Goal: Information Seeking & Learning: Learn about a topic

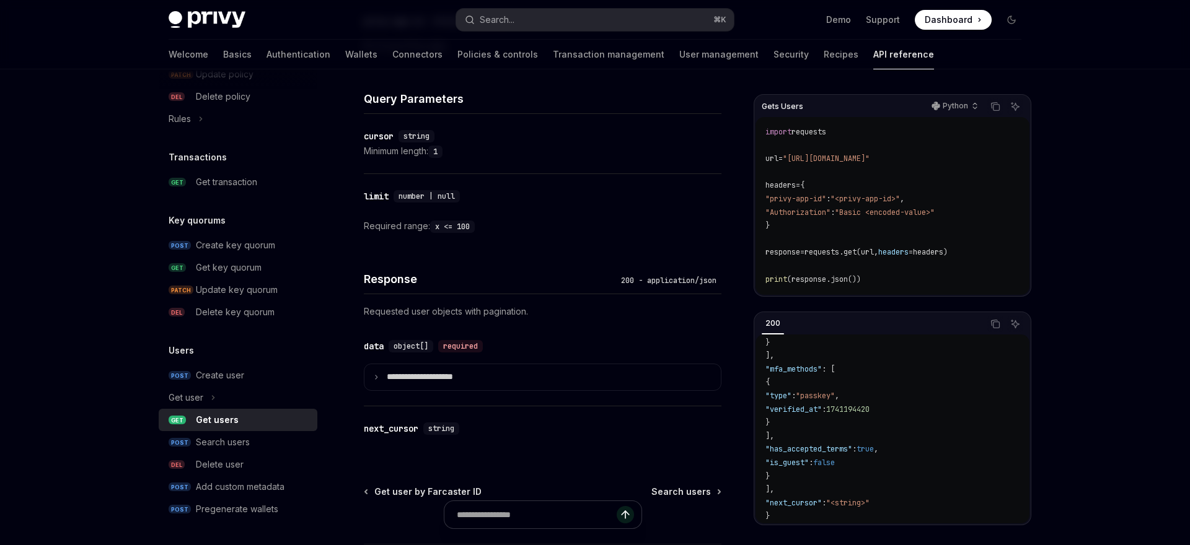
scroll to position [404, 0]
click at [178, 398] on div "Get user" at bounding box center [186, 397] width 35 height 15
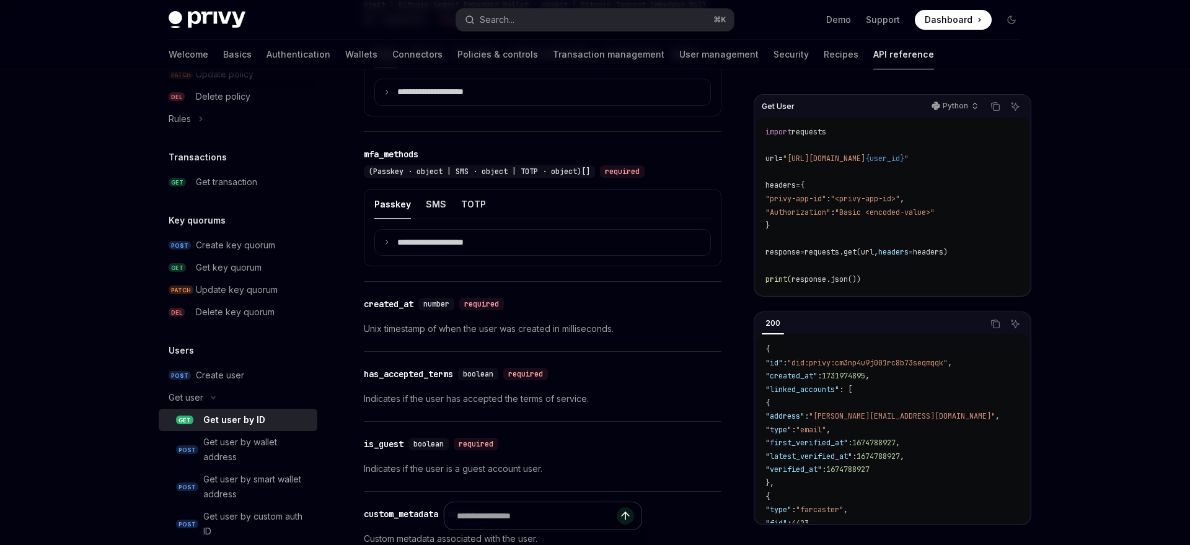
scroll to position [893, 0]
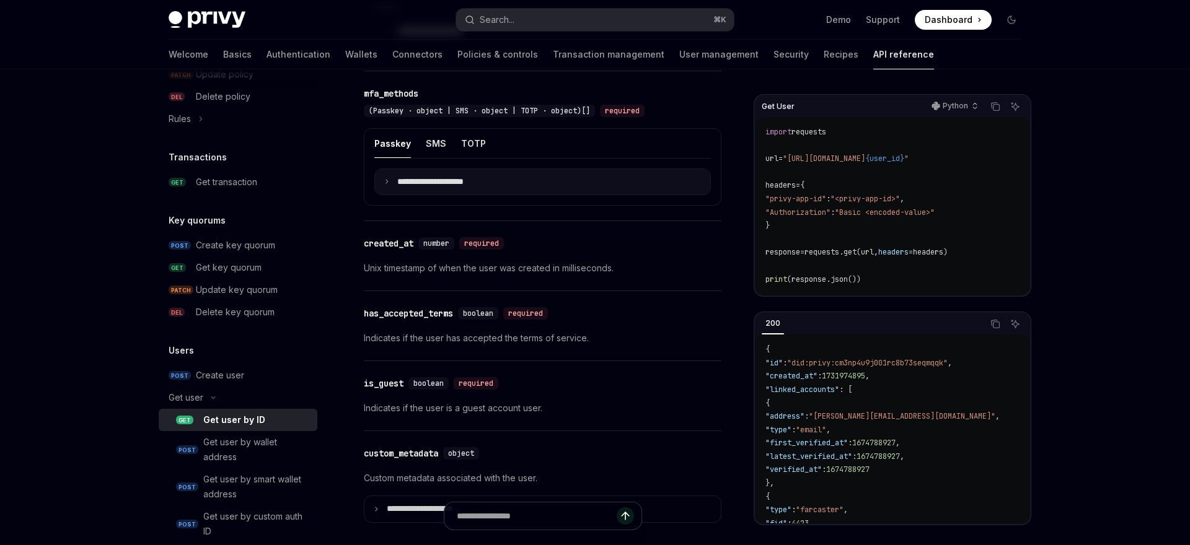
click at [394, 182] on summary "**********" at bounding box center [542, 182] width 335 height 26
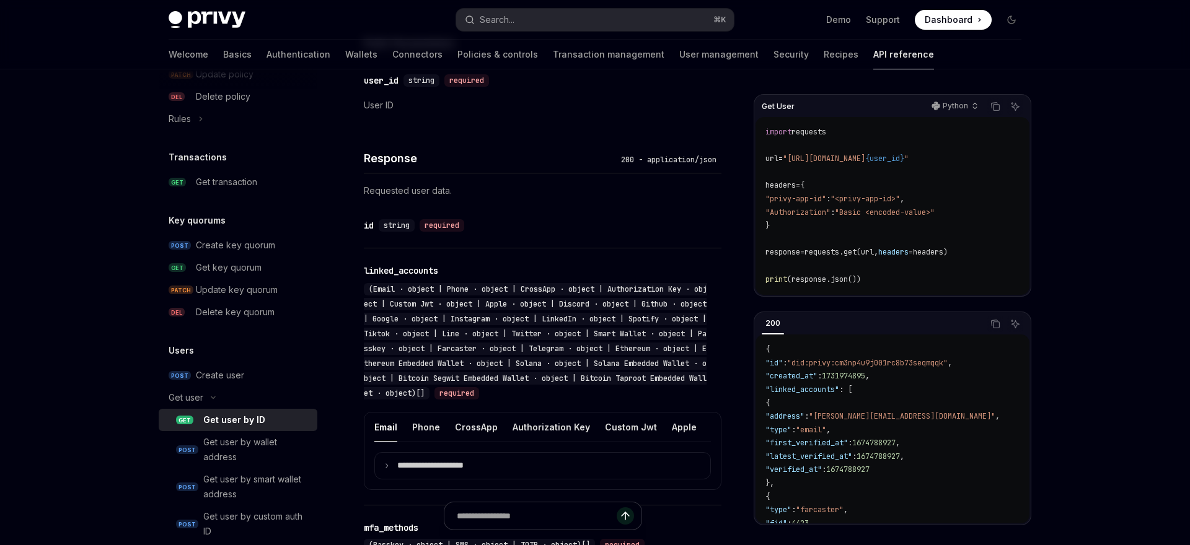
scroll to position [460, 0]
click at [594, 409] on div "**********" at bounding box center [543, 375] width 358 height 257
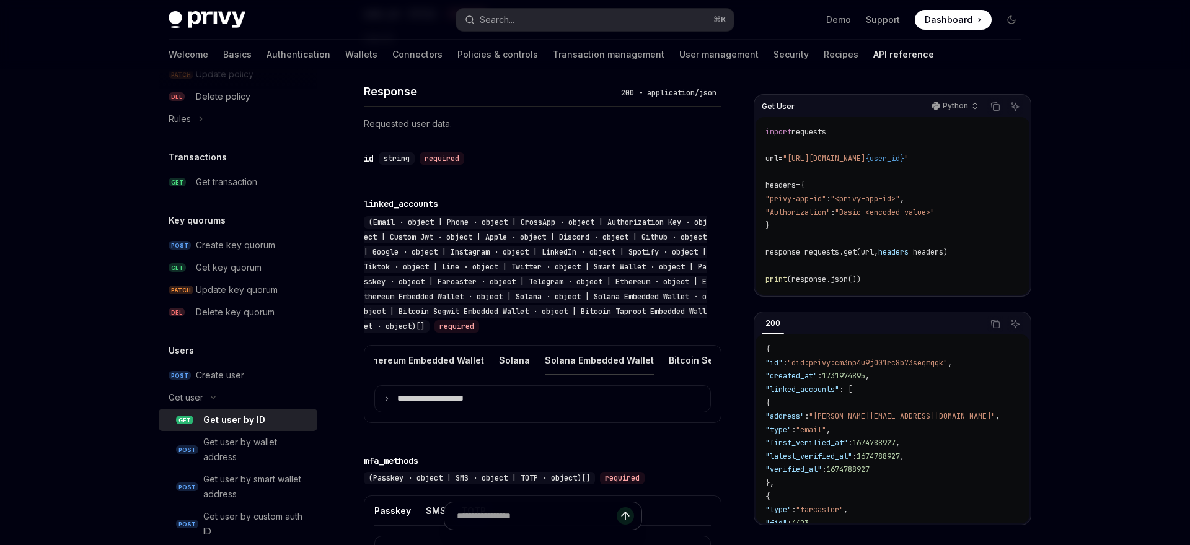
click at [545, 358] on button "Solana Embedded Wallet" at bounding box center [599, 360] width 109 height 29
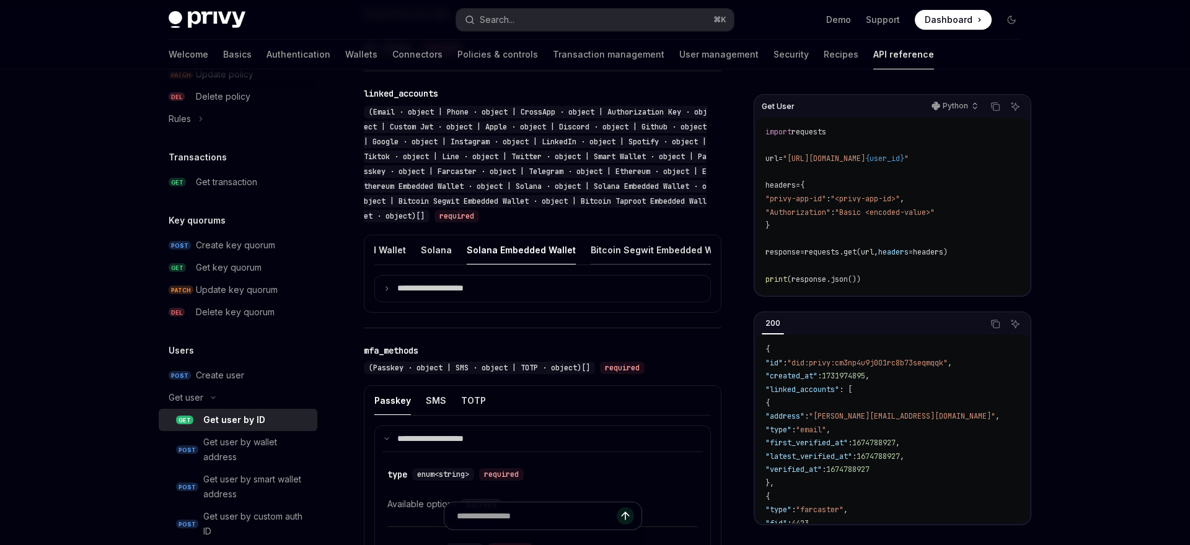
scroll to position [0, 1136]
click at [383, 286] on summary "**********" at bounding box center [542, 289] width 335 height 26
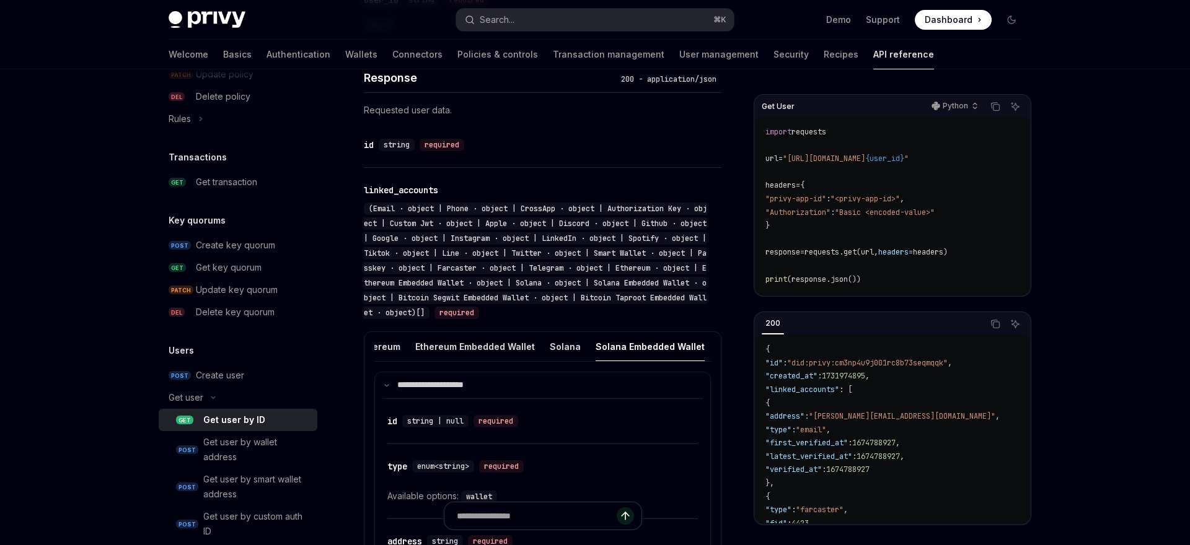
scroll to position [0, 1003]
click at [554, 346] on button "Solana" at bounding box center [569, 346] width 31 height 29
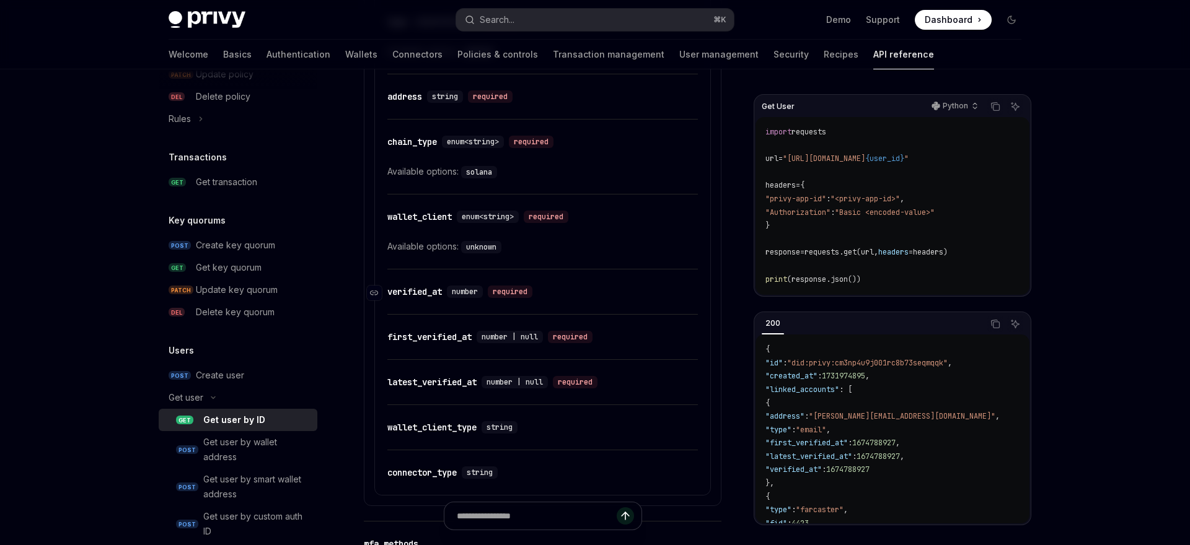
scroll to position [691, 0]
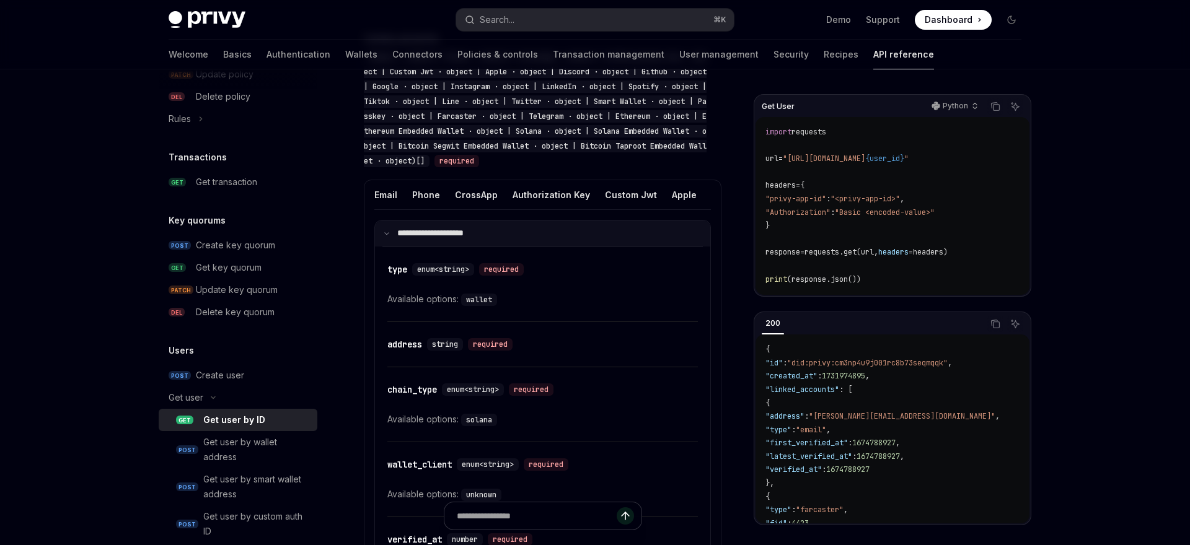
click at [404, 238] on p "**********" at bounding box center [438, 233] width 82 height 11
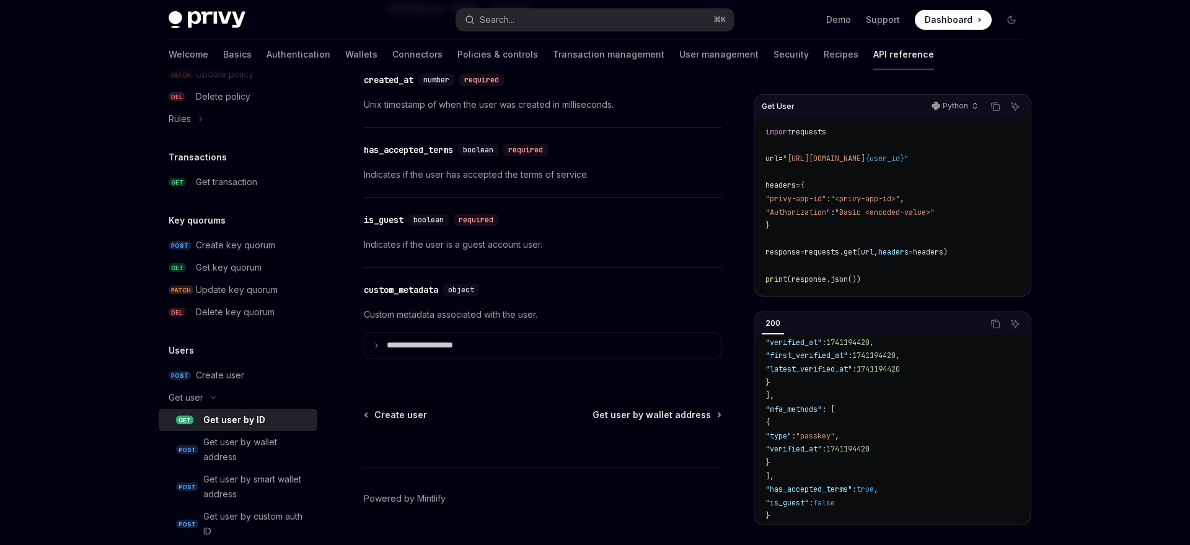
scroll to position [0, 0]
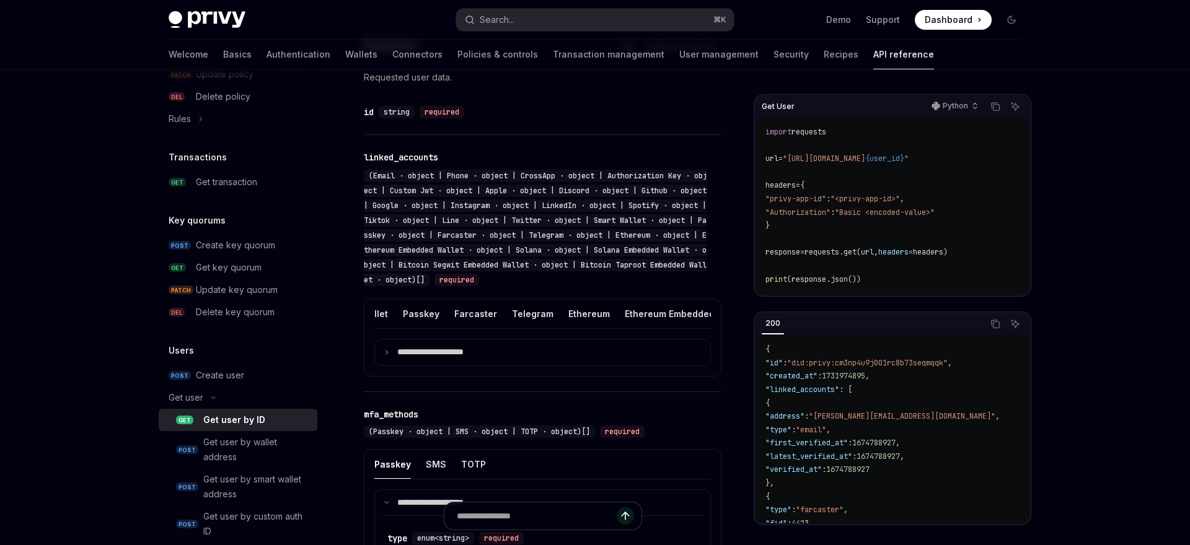
scroll to position [0, 819]
click at [547, 312] on button "Ethereum" at bounding box center [568, 313] width 42 height 29
click at [386, 350] on icon at bounding box center [387, 353] width 6 height 6
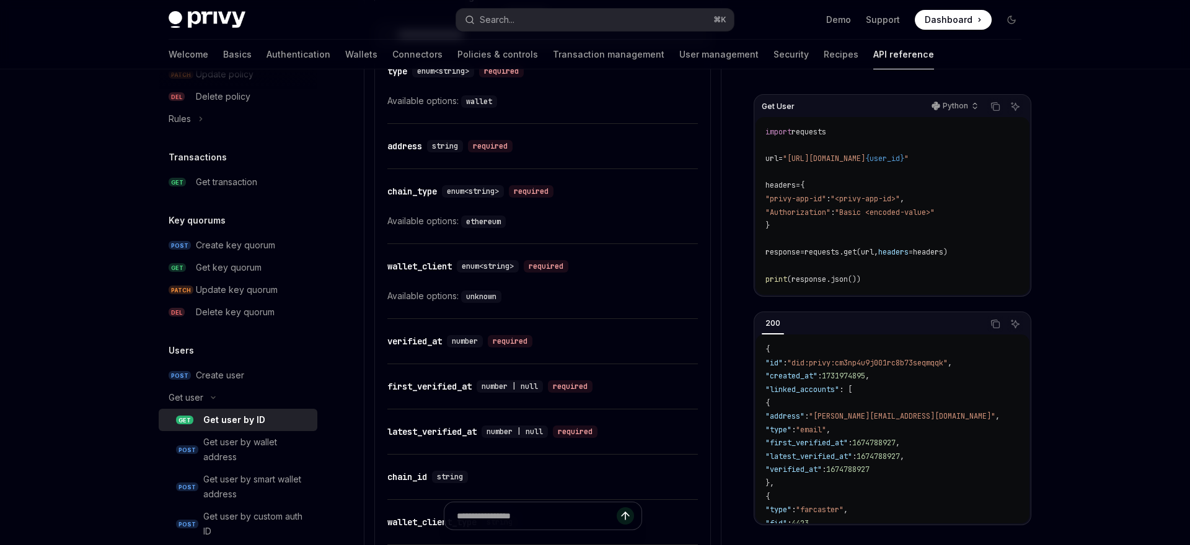
scroll to position [888, 0]
click at [482, 297] on code "unknown" at bounding box center [481, 299] width 40 height 12
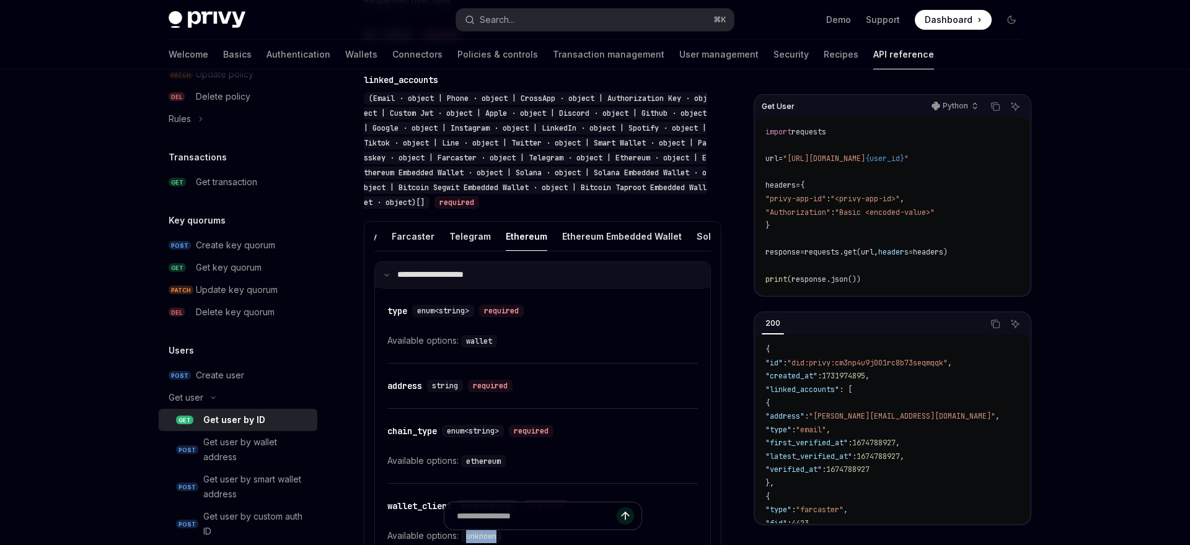
scroll to position [649, 0]
click at [562, 250] on button "Ethereum Embedded Wallet" at bounding box center [622, 237] width 120 height 29
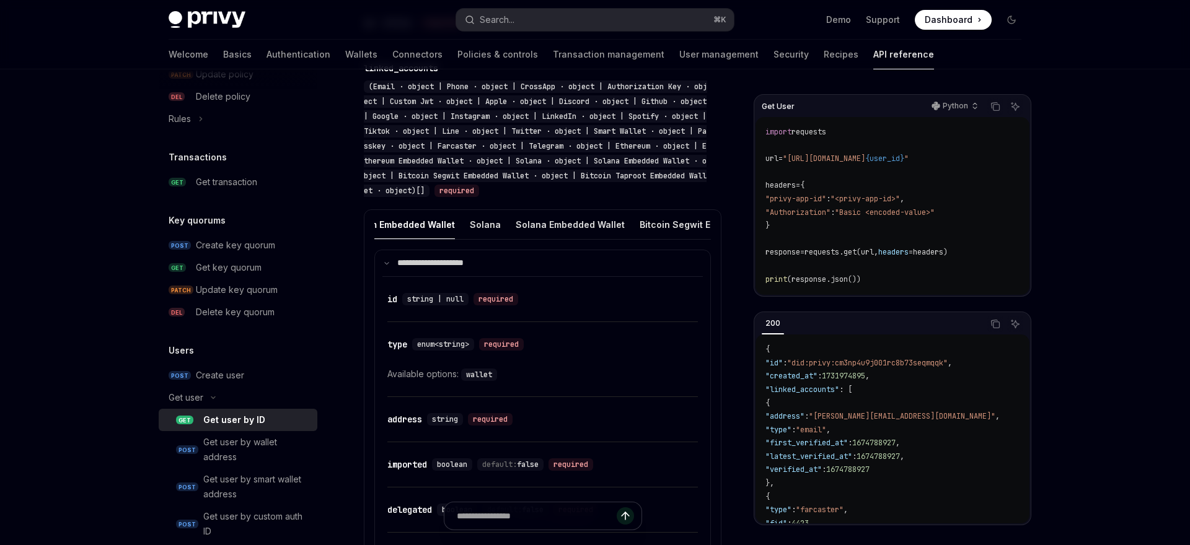
scroll to position [0, 1075]
click at [482, 218] on button "Solana" at bounding box center [497, 224] width 31 height 29
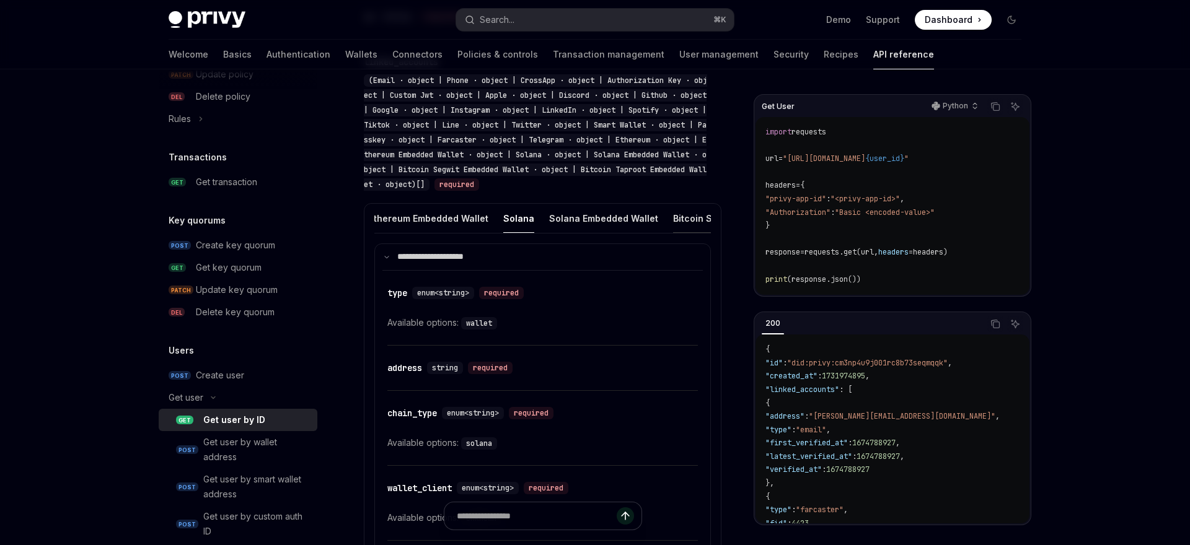
scroll to position [0, 1050]
click at [553, 215] on button "Solana Embedded Wallet" at bounding box center [607, 218] width 109 height 29
type textarea "*"
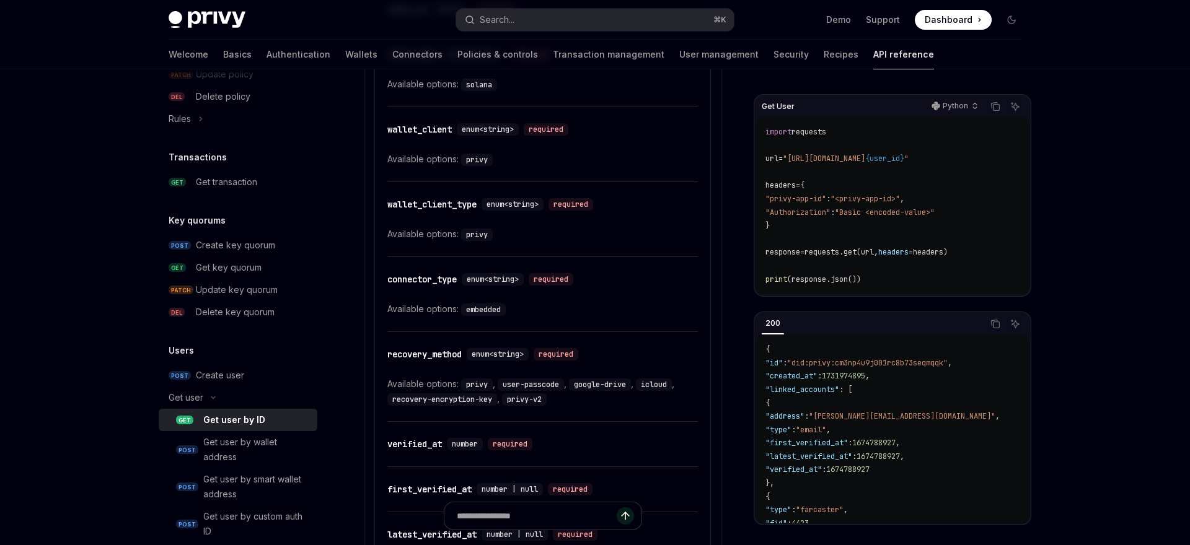
scroll to position [1245, 0]
